Goal: Information Seeking & Learning: Learn about a topic

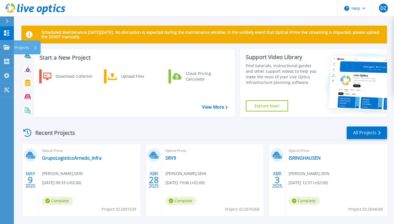
click at [19, 45] on p "Projects" at bounding box center [21, 47] width 15 height 14
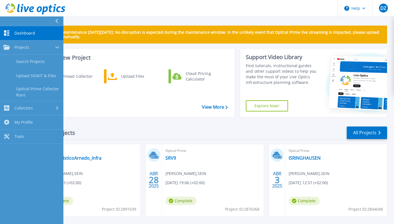
click at [28, 64] on link "Search Projects" at bounding box center [31, 62] width 63 height 14
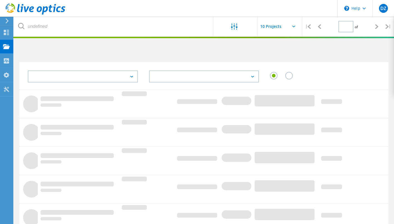
type input "1"
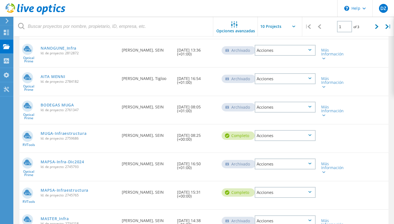
scroll to position [195, 0]
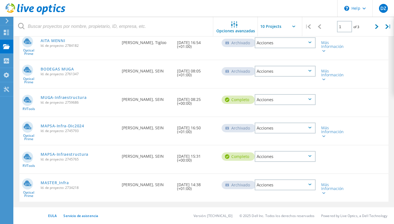
click at [69, 183] on link "MASTER_Infra" at bounding box center [55, 183] width 28 height 4
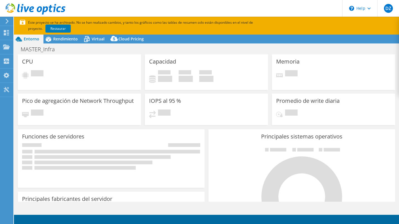
select select "USD"
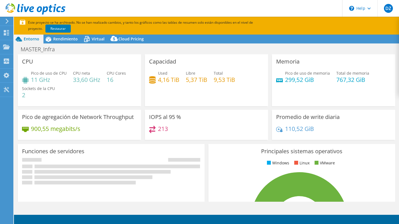
click at [67, 38] on span "Rendimiento" at bounding box center [65, 38] width 24 height 5
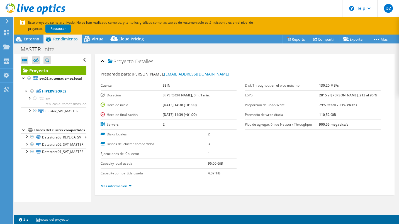
click at [33, 40] on span "Entorno" at bounding box center [32, 38] width 16 height 5
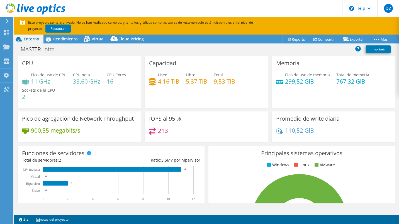
click at [8, 22] on icon at bounding box center [7, 21] width 4 height 5
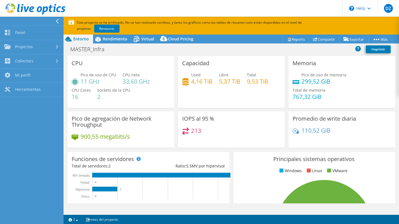
click at [57, 19] on icon at bounding box center [57, 21] width 4 height 5
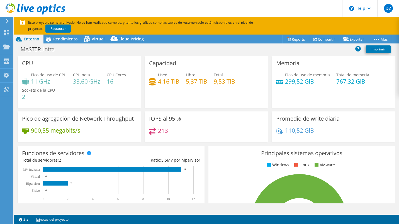
click at [64, 38] on span "Rendimiento" at bounding box center [65, 38] width 24 height 5
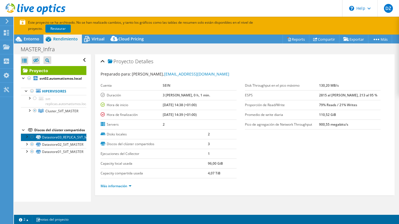
click at [58, 141] on link "Datastore03_REPLICA_SVT_MASTER" at bounding box center [53, 136] width 65 height 7
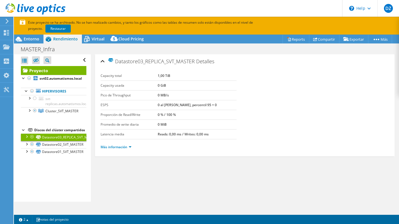
click at [30, 110] on div at bounding box center [29, 110] width 6 height 6
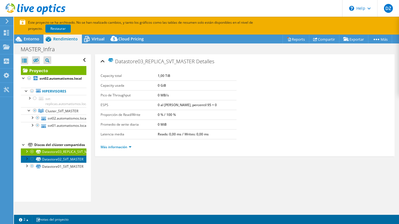
click at [55, 163] on link "Datastore02_SVT_MASTER" at bounding box center [53, 158] width 65 height 7
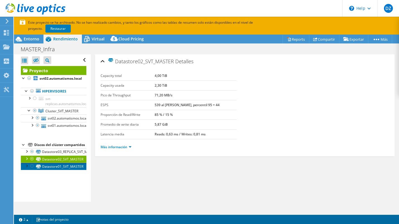
click at [50, 170] on link "Datastore01_SVT_MASTER" at bounding box center [53, 166] width 65 height 7
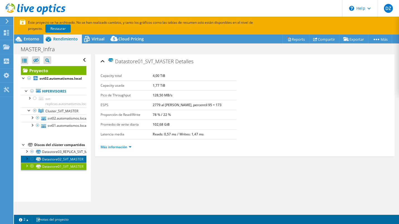
click at [54, 163] on link "Datastore02_SVT_MASTER" at bounding box center [53, 158] width 65 height 7
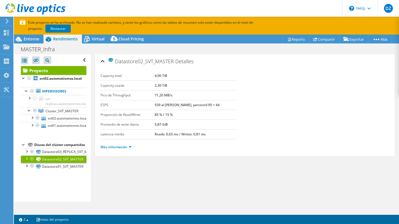
click at [54, 163] on link "Datastore02_SVT_MASTER" at bounding box center [53, 158] width 65 height 7
click at [31, 40] on span "Entorno" at bounding box center [32, 38] width 16 height 5
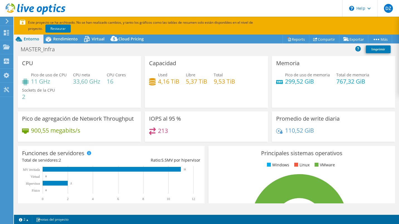
click at [92, 41] on span "Virtual" at bounding box center [98, 38] width 13 height 5
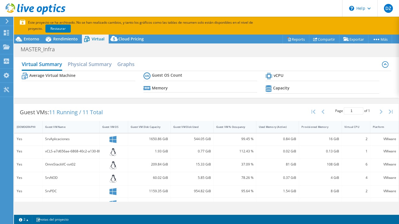
click at [83, 65] on h2 "Physical Summary" at bounding box center [90, 63] width 44 height 11
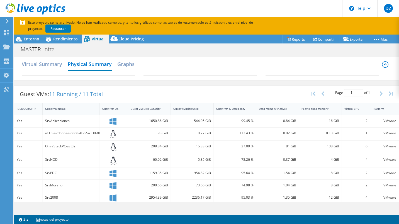
click at [127, 68] on h2 "Graphs" at bounding box center [125, 63] width 17 height 11
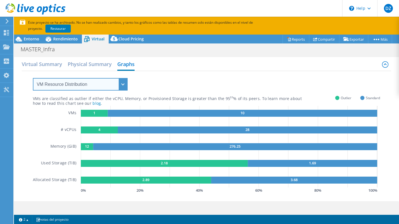
click at [122, 84] on select "VM Resource Distribution Provisioning Contrast Over Provisioning" at bounding box center [80, 84] width 95 height 13
select select "Over Provisioning"
click at [33, 78] on select "VM Resource Distribution Provisioning Contrast Over Provisioning" at bounding box center [80, 84] width 95 height 13
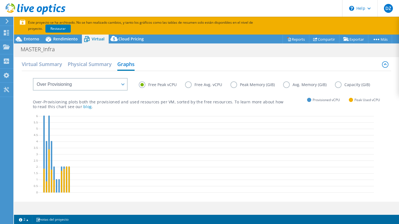
click at [335, 88] on label "Capacity (GiB)" at bounding box center [356, 84] width 43 height 7
click at [0, 0] on input "Capacity (GiB)" at bounding box center [0, 0] width 0 height 0
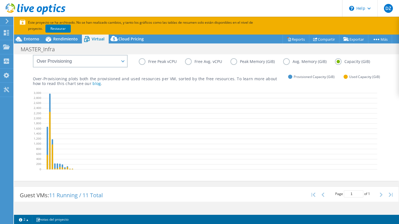
scroll to position [23, 0]
click at [53, 137] on icon at bounding box center [209, 131] width 336 height 83
click at [59, 40] on span "Rendimiento" at bounding box center [65, 38] width 24 height 5
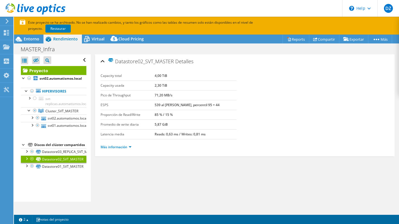
scroll to position [0, 0]
click at [56, 92] on link "Hipervisores" at bounding box center [53, 91] width 65 height 7
click at [23, 78] on div at bounding box center [24, 78] width 6 height 6
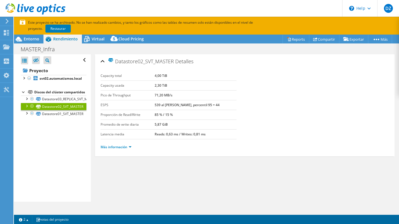
click at [23, 79] on div at bounding box center [24, 78] width 6 height 6
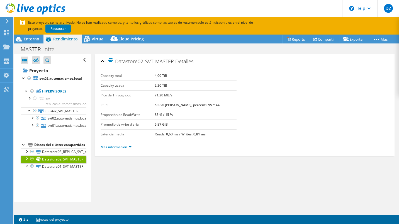
click at [32, 42] on div "Entorno" at bounding box center [28, 39] width 29 height 9
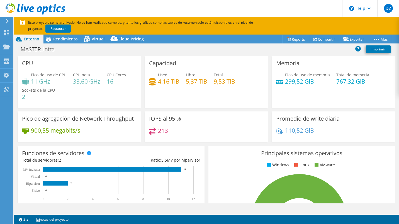
click at [66, 41] on span "Rendimiento" at bounding box center [65, 38] width 24 height 5
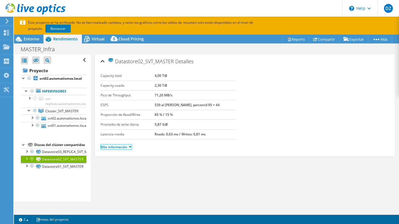
click at [124, 147] on link "Más información" at bounding box center [115, 146] width 31 height 5
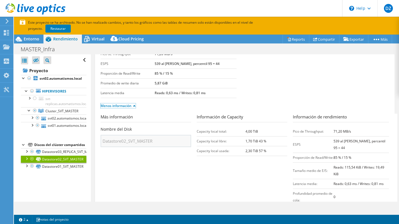
scroll to position [41, 0]
click at [67, 118] on link "svt02.automatismos.local" at bounding box center [53, 117] width 65 height 7
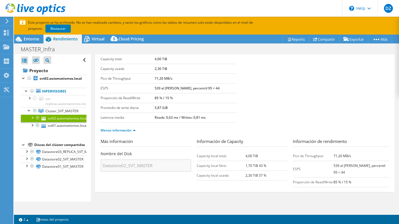
scroll to position [0, 0]
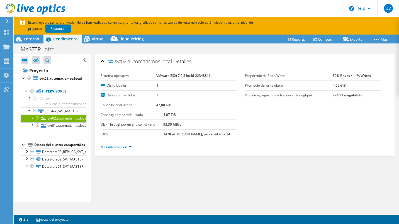
click at [68, 111] on span "Cluster_SVT_MASTER" at bounding box center [61, 111] width 33 height 5
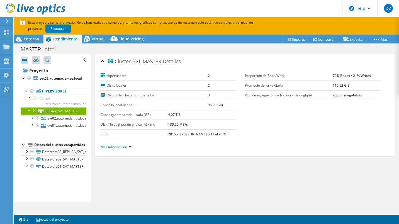
click at [97, 39] on span "Virtual" at bounding box center [98, 38] width 13 height 5
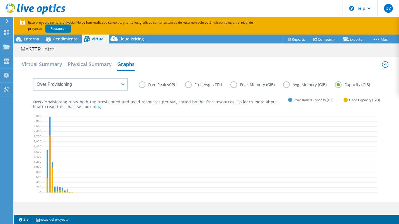
click at [56, 65] on h2 "Virtual Summary" at bounding box center [42, 63] width 40 height 11
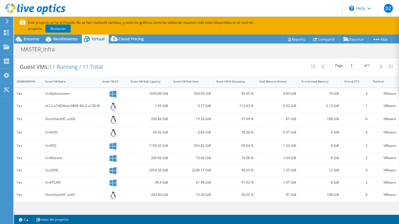
scroll to position [104, 0]
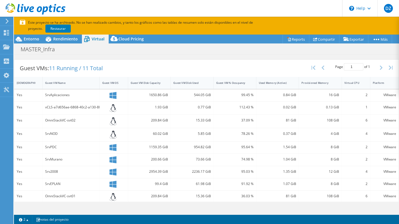
click at [156, 83] on div "Guest VM Disk Capacity" at bounding box center [146, 83] width 31 height 4
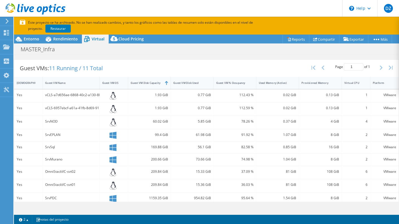
click at [156, 83] on div "Guest VM Disk Capacity" at bounding box center [146, 83] width 31 height 4
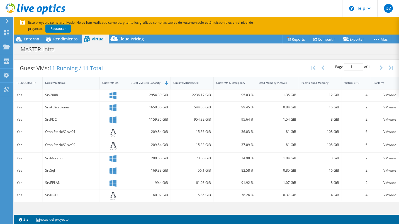
click at [194, 86] on div "Guest VM Disk Used" at bounding box center [189, 82] width 36 height 9
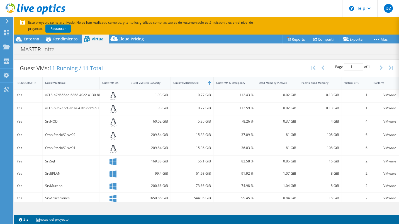
click at [194, 86] on div "Guest VM Disk Used" at bounding box center [189, 82] width 36 height 9
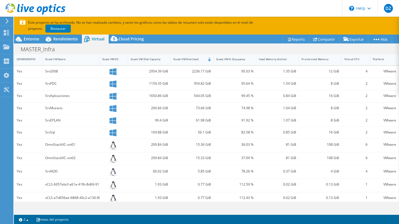
scroll to position [128, 0]
